Goal: Information Seeking & Learning: Check status

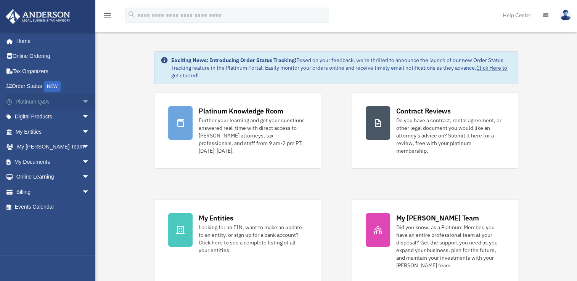
click at [82, 101] on span "arrow_drop_down" at bounding box center [89, 102] width 15 height 16
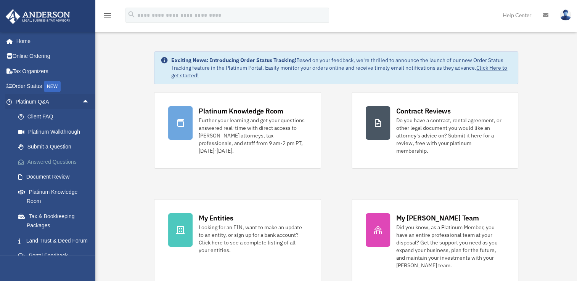
click at [55, 158] on link "Answered Questions" at bounding box center [56, 161] width 90 height 15
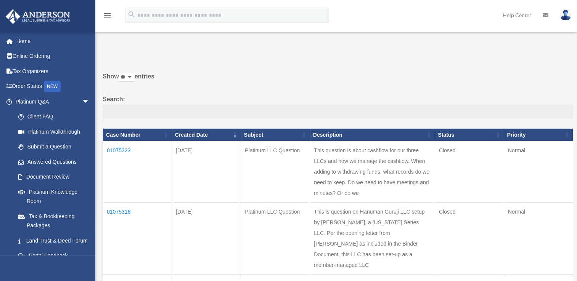
click at [55, 158] on link "Answered Questions" at bounding box center [52, 161] width 83 height 15
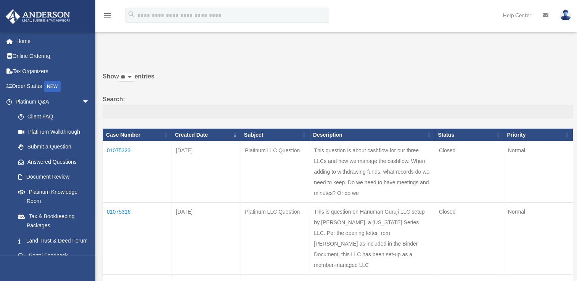
click at [119, 234] on td "01075316" at bounding box center [137, 239] width 69 height 72
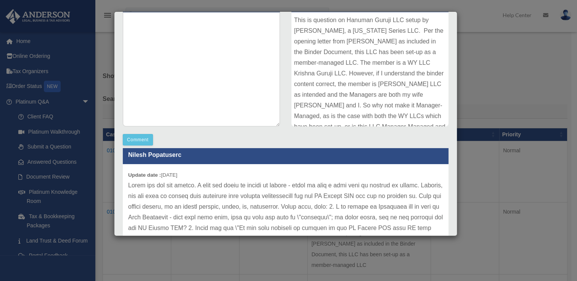
scroll to position [271, 0]
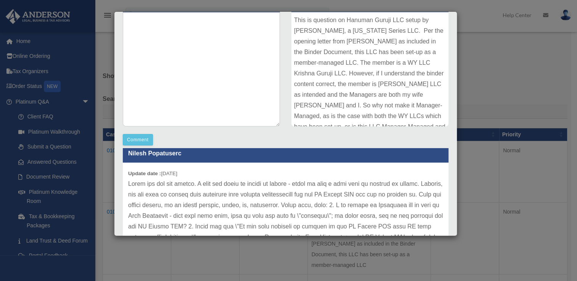
click at [477, 98] on div "Case Detail × Platinum LLC Question Case Number 01075316 Created Date August 13…" at bounding box center [288, 140] width 577 height 281
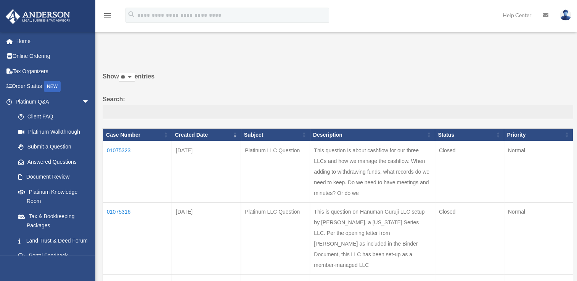
click at [127, 234] on td "01075316" at bounding box center [137, 239] width 69 height 72
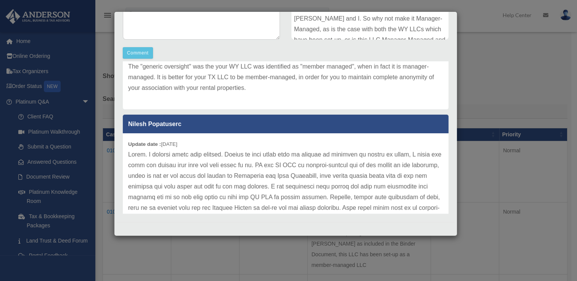
scroll to position [864, 0]
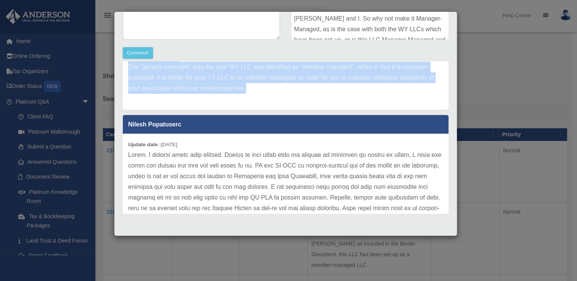
drag, startPoint x: 254, startPoint y: 121, endPoint x: 121, endPoint y: 86, distance: 138.0
click at [121, 86] on div "Anderson Advisors Update date : 08-25-2025 "Hanuman Guruji LLC is designed to b…" at bounding box center [285, 137] width 337 height 153
copy div "Update date : 08-15-2025 The "generic oversight" was the your WY LLC was identi…"
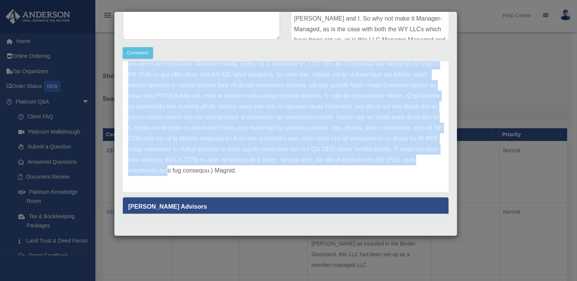
scroll to position [711, 0]
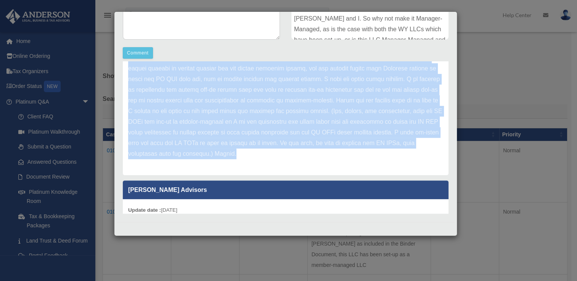
drag, startPoint x: 128, startPoint y: 74, endPoint x: 262, endPoint y: 185, distance: 173.9
click at [262, 175] on div "Update date : 08-15-2025" at bounding box center [286, 58] width 326 height 235
copy div "Update date : 08-15-2025 Thank you for the reply, I understand the points for t…"
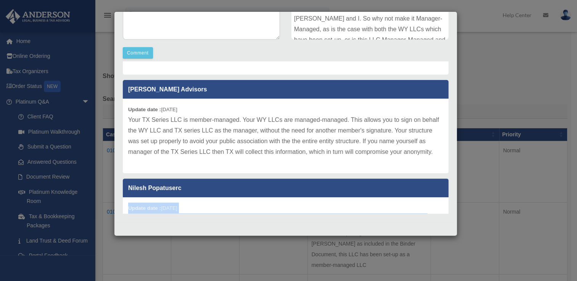
scroll to position [453, 0]
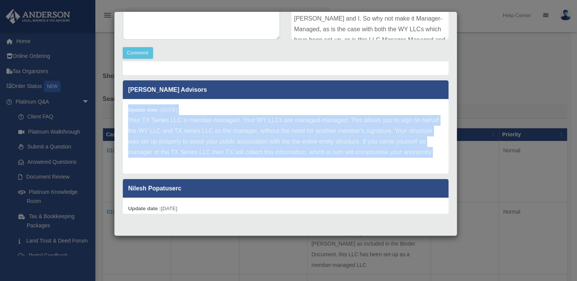
drag, startPoint x: 128, startPoint y: 121, endPoint x: 180, endPoint y: 174, distance: 74.4
click at [180, 174] on div "Update date : 08-18-2025 Your TX Series LLC is member-managed. Your WY LLCs are…" at bounding box center [286, 136] width 326 height 75
copy div "Update date : 08-18-2025 Your TX Series LLC is member-managed. Your WY LLCs are…"
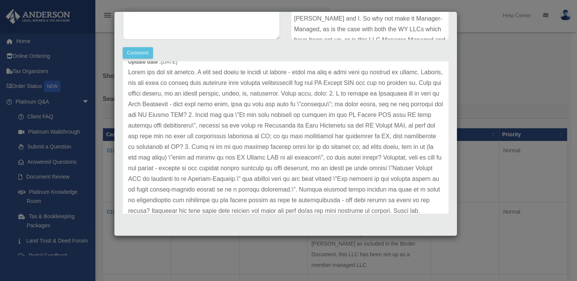
scroll to position [272, 0]
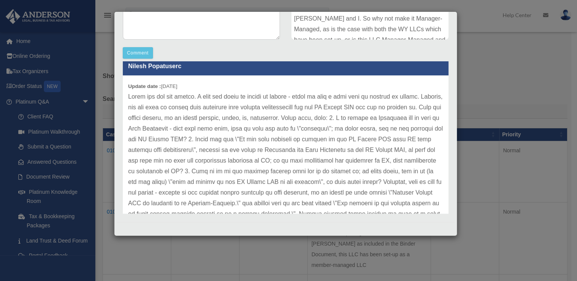
click at [127, 85] on div "Update date : 08-19-2025" at bounding box center [286, 167] width 326 height 182
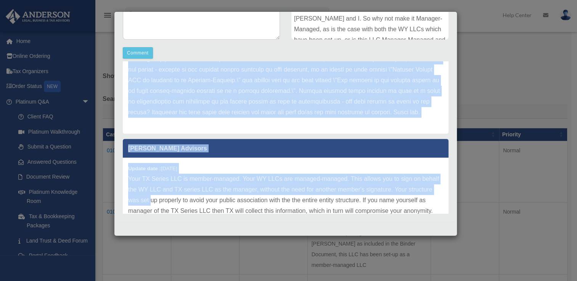
scroll to position [415, 0]
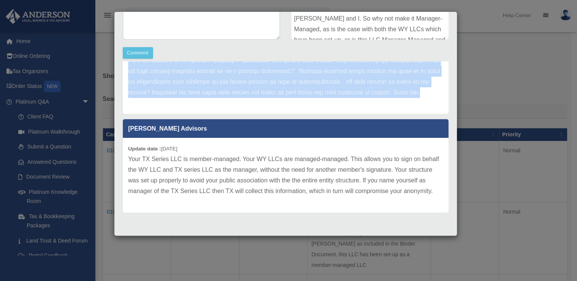
drag, startPoint x: 128, startPoint y: 85, endPoint x: 321, endPoint y: 119, distance: 196.2
click at [321, 114] on div "Update date : 08-19-2025" at bounding box center [286, 24] width 326 height 182
copy div "Update date : 08-19-2025 Thank you for the answer. I have two parts to follow u…"
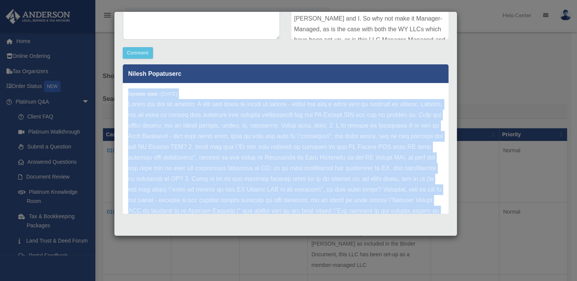
scroll to position [264, 0]
click at [293, 144] on p at bounding box center [285, 174] width 315 height 149
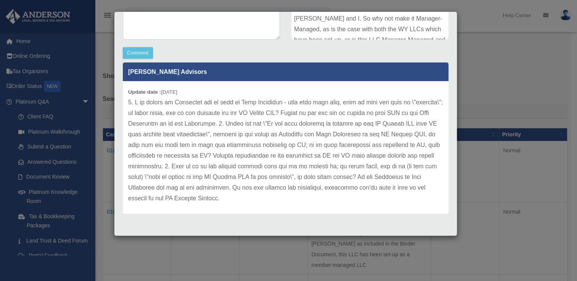
scroll to position [103, 0]
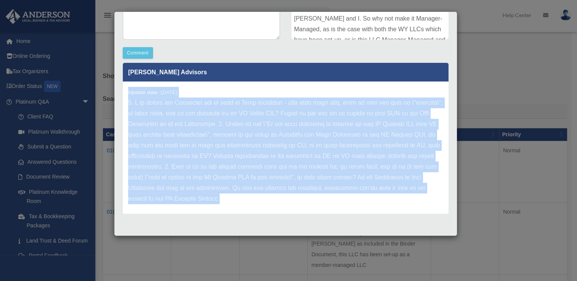
drag, startPoint x: 128, startPoint y: 92, endPoint x: 333, endPoint y: 196, distance: 229.9
click at [333, 196] on div "Update date : 08-25-2025" at bounding box center [286, 151] width 326 height 139
copy div "Update date : 08-25-2025 1. I am listed as President and my wife as Vice Presid…"
click at [313, 163] on p at bounding box center [285, 151] width 315 height 107
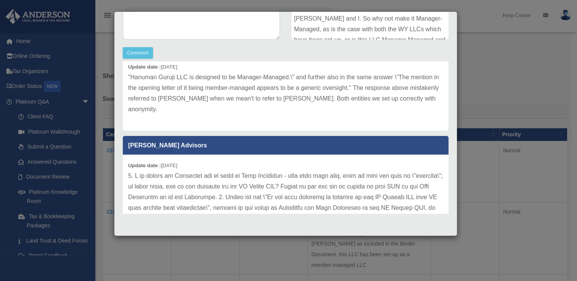
scroll to position [0, 0]
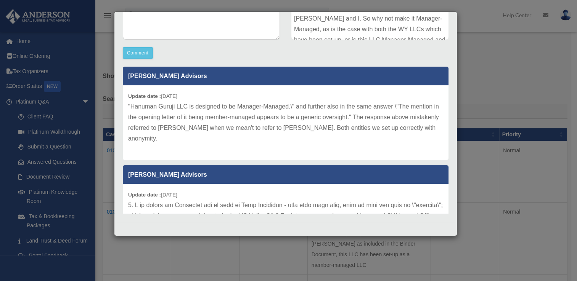
drag, startPoint x: 196, startPoint y: 136, endPoint x: 124, endPoint y: 97, distance: 81.2
click at [124, 97] on div "Update date : 08-25-2025 "Hanuman Guruji LLC is designed to be Manager-Managed.…" at bounding box center [286, 122] width 326 height 75
copy div "Update date : 08-25-2025 "Hanuman Guruji LLC is designed to be Manager-Managed.…"
click at [496, 72] on div "Case Detail × Platinum LLC Question Case Number 01075316 Created Date August 13…" at bounding box center [288, 140] width 577 height 281
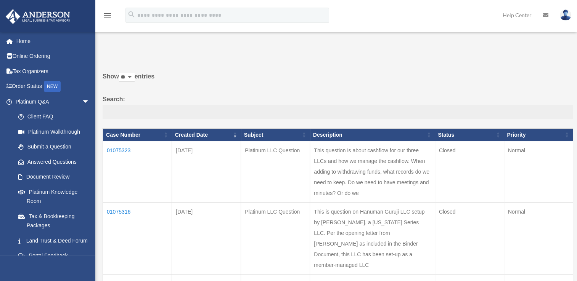
click at [123, 148] on td "01075323" at bounding box center [137, 171] width 69 height 61
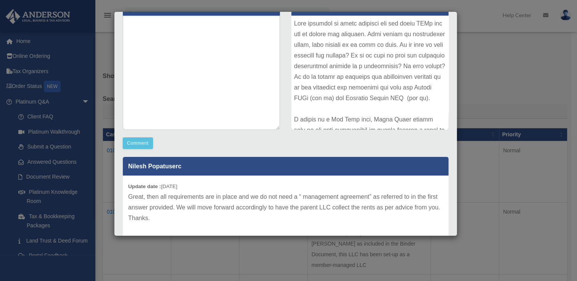
scroll to position [107, 0]
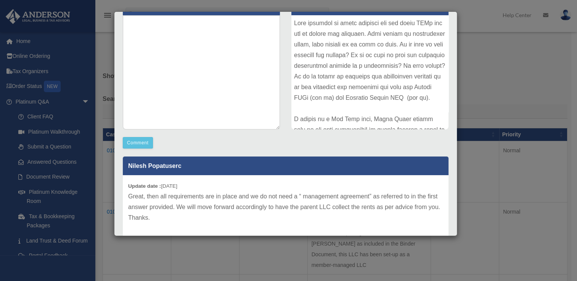
click at [506, 58] on div "Case Detail × Platinum LLC Question Case Number 01075323 Created Date August 13…" at bounding box center [288, 140] width 577 height 281
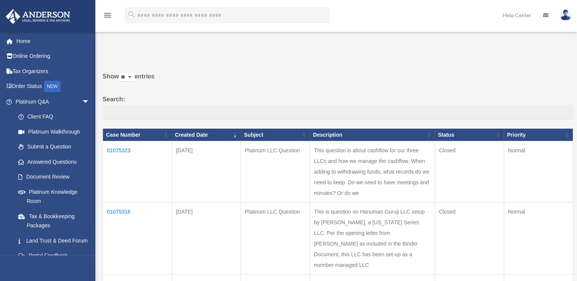
click at [119, 231] on td "01075316" at bounding box center [137, 239] width 69 height 72
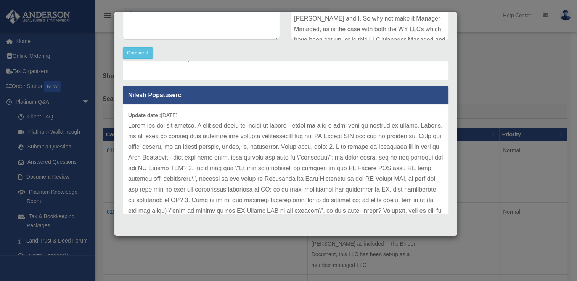
scroll to position [226, 0]
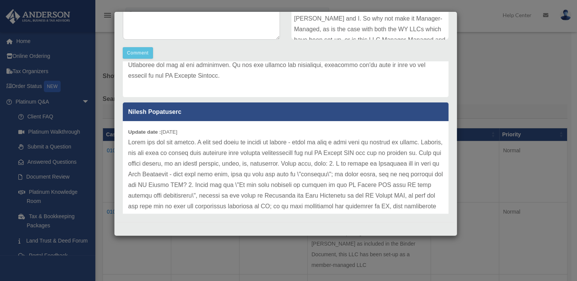
click at [494, 74] on div "Case Detail × Platinum LLC Question Case Number 01075316 Created Date August 13…" at bounding box center [288, 140] width 577 height 281
